Goal: Information Seeking & Learning: Learn about a topic

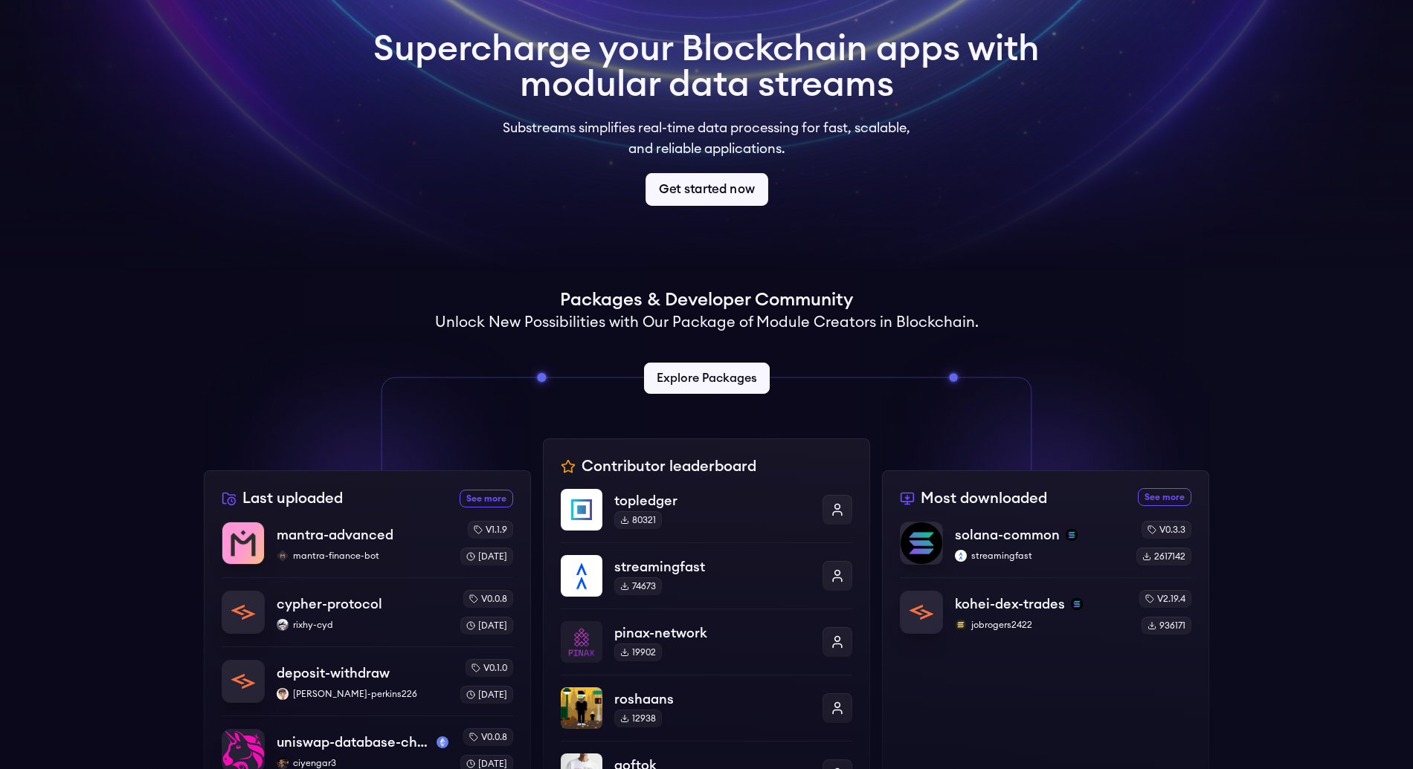
scroll to position [159, 0]
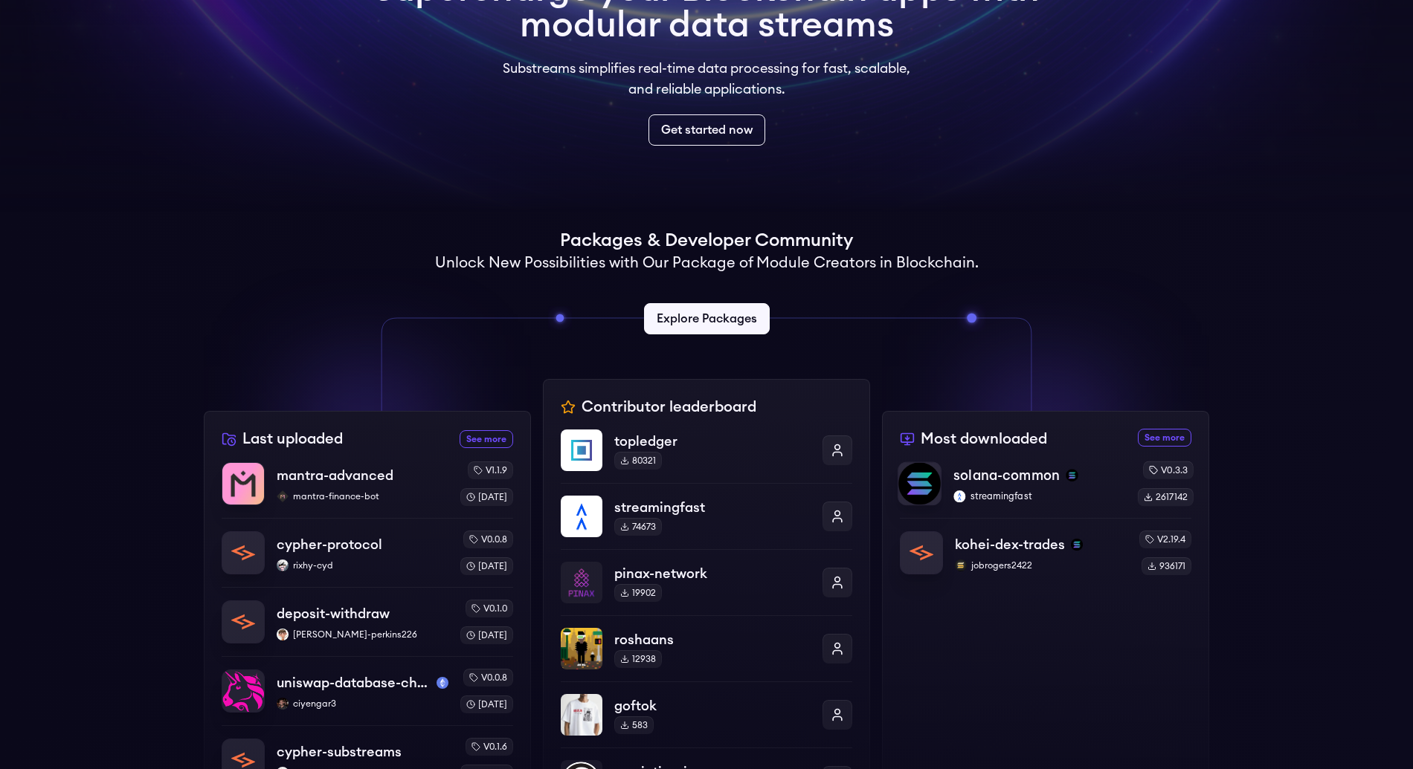
click at [1005, 469] on p "solana-common" at bounding box center [1006, 475] width 106 height 21
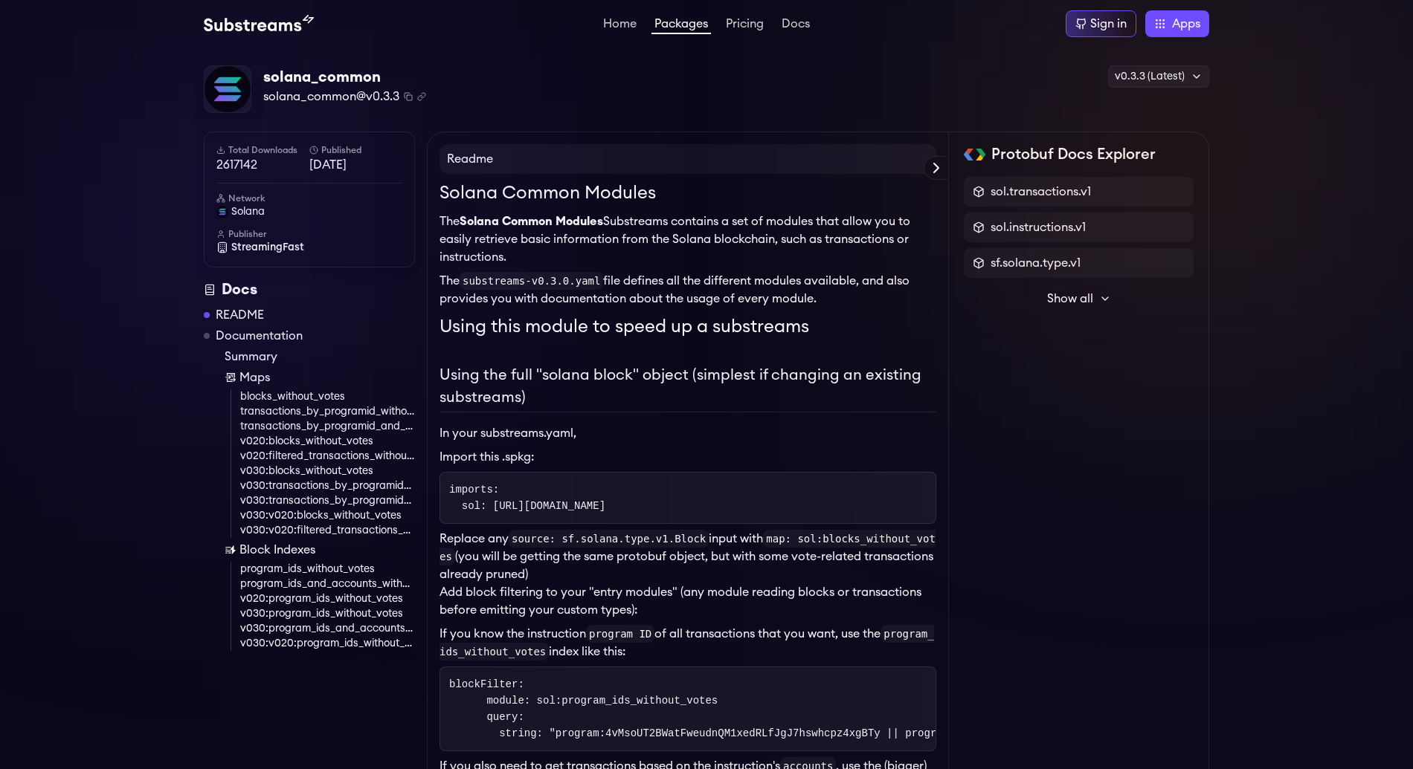
click at [627, 384] on h2 "Using the full "solana block" object (simplest if changing an existing substrea…" at bounding box center [687, 388] width 497 height 48
click at [277, 27] on img at bounding box center [259, 24] width 110 height 18
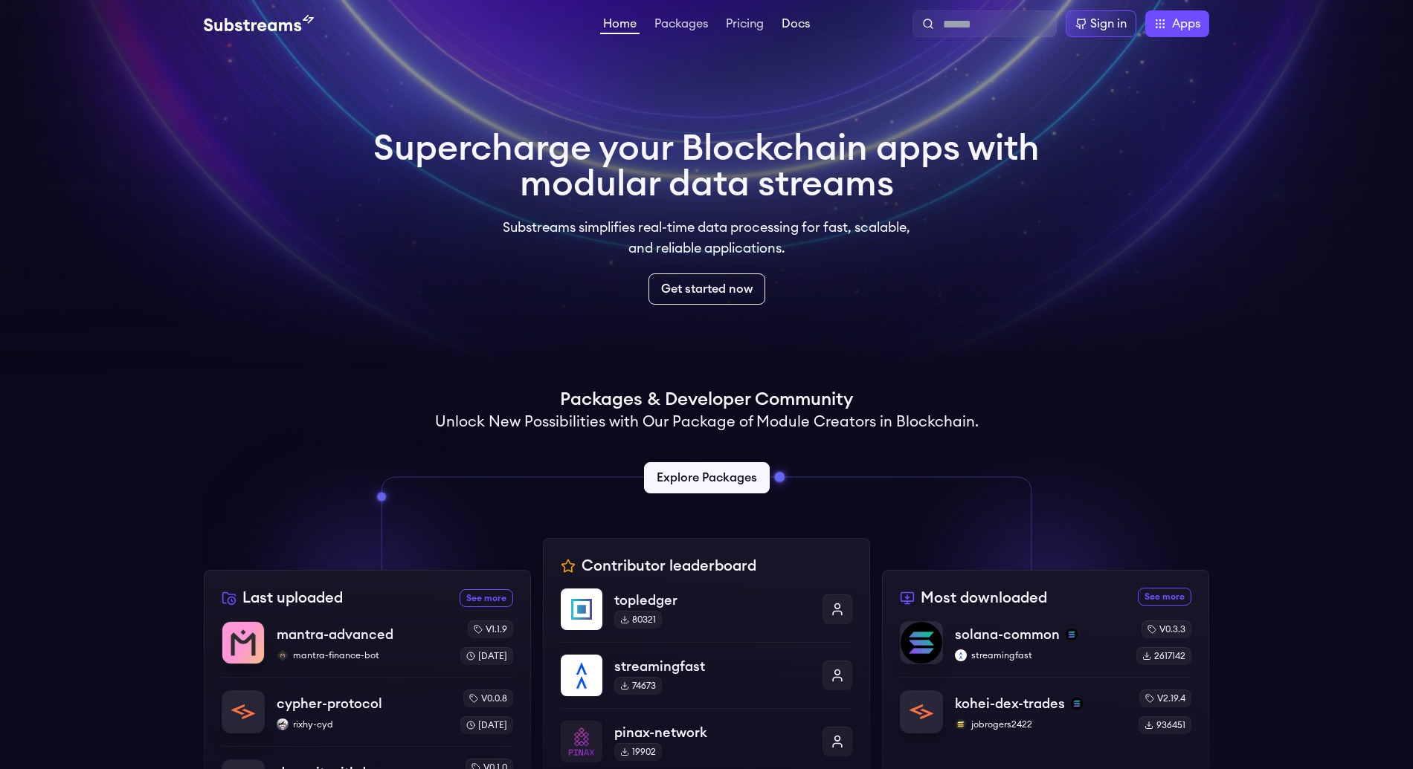
click at [796, 24] on link "Docs" at bounding box center [795, 25] width 34 height 15
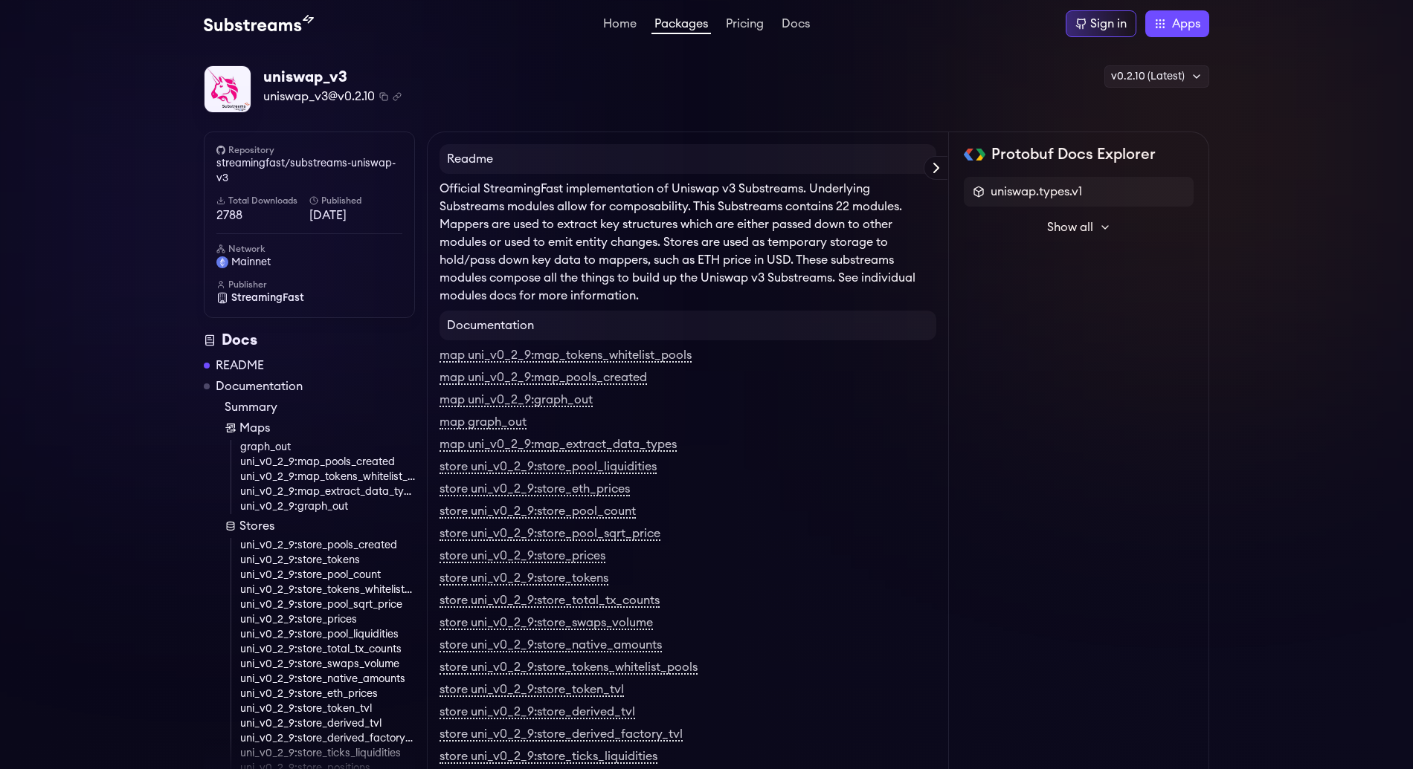
click at [1057, 219] on span "Show all" at bounding box center [1070, 228] width 46 height 18
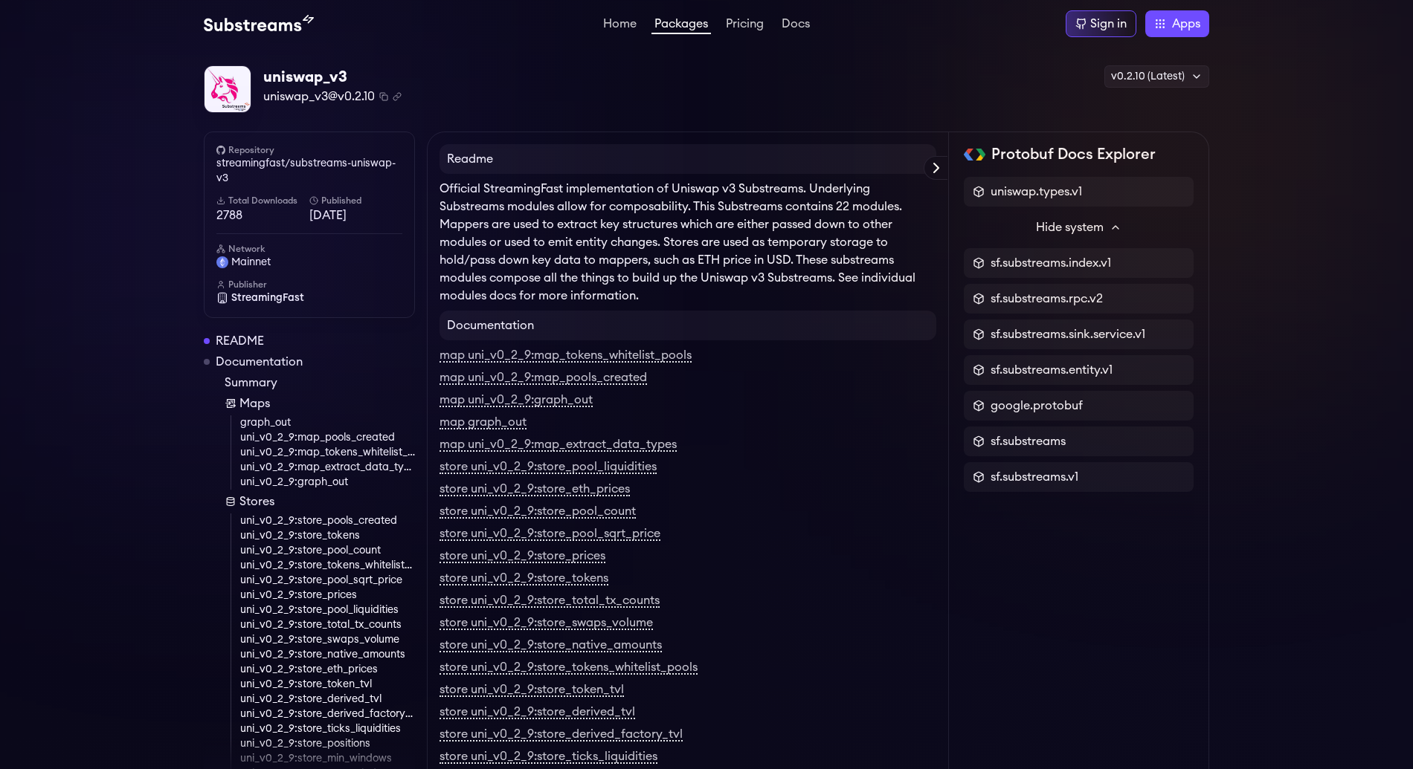
scroll to position [26, 0]
click at [272, 421] on link "graph_out" at bounding box center [327, 421] width 175 height 15
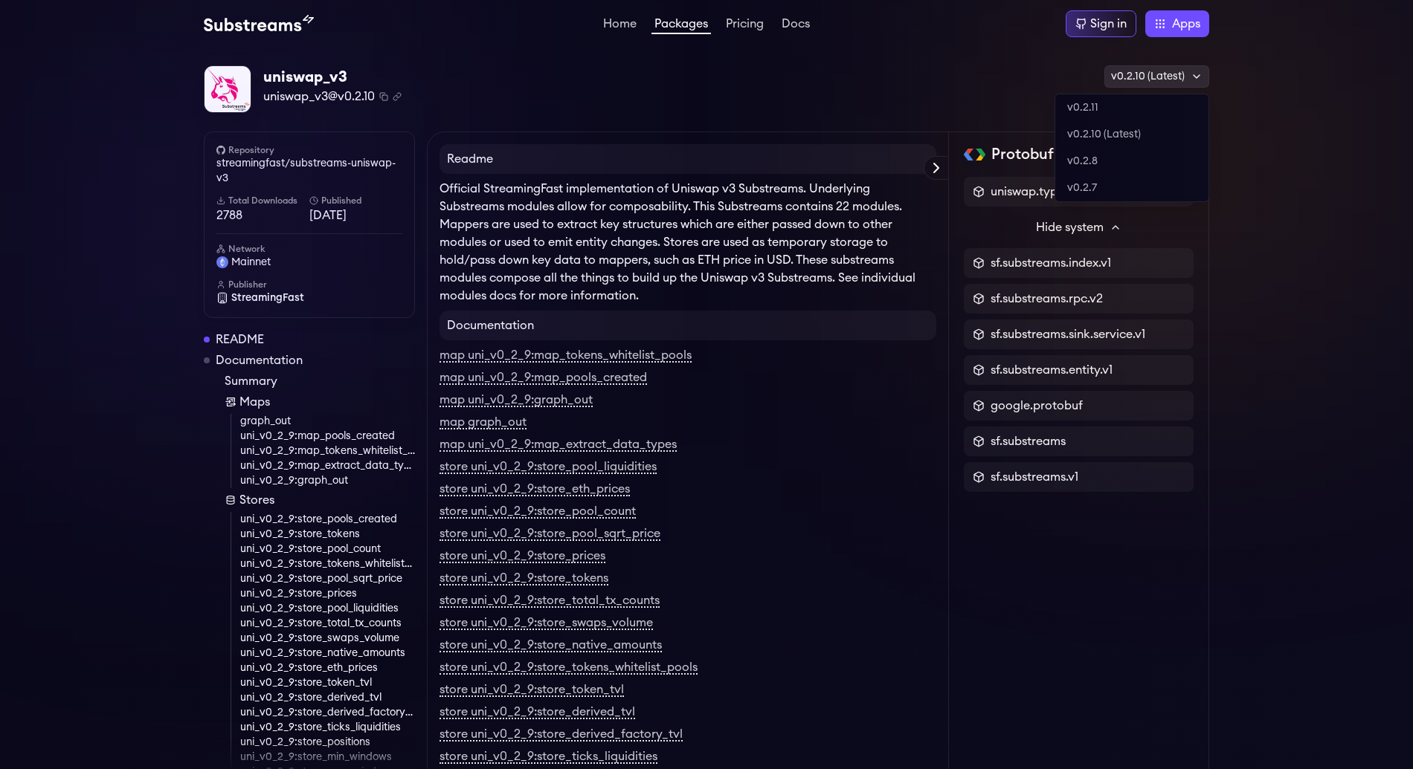
click at [1186, 79] on div "v0.2.10 (Latest)" at bounding box center [1156, 76] width 105 height 22
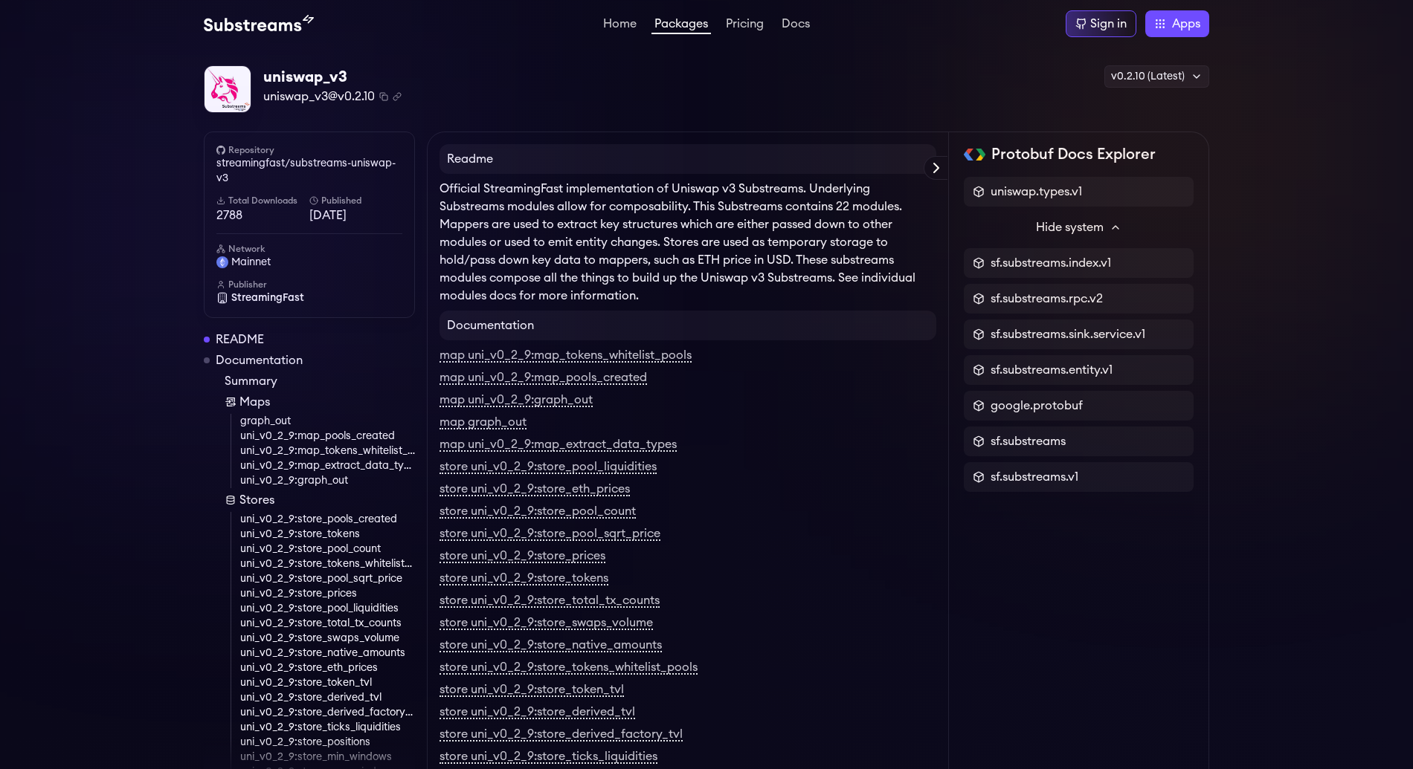
click at [346, 167] on link "streamingfast/substreams-uniswap-v3" at bounding box center [309, 171] width 186 height 30
click at [349, 166] on link "streamingfast/substreams-uniswap-v3" at bounding box center [309, 171] width 186 height 30
